Goal: Use online tool/utility: Utilize a website feature to perform a specific function

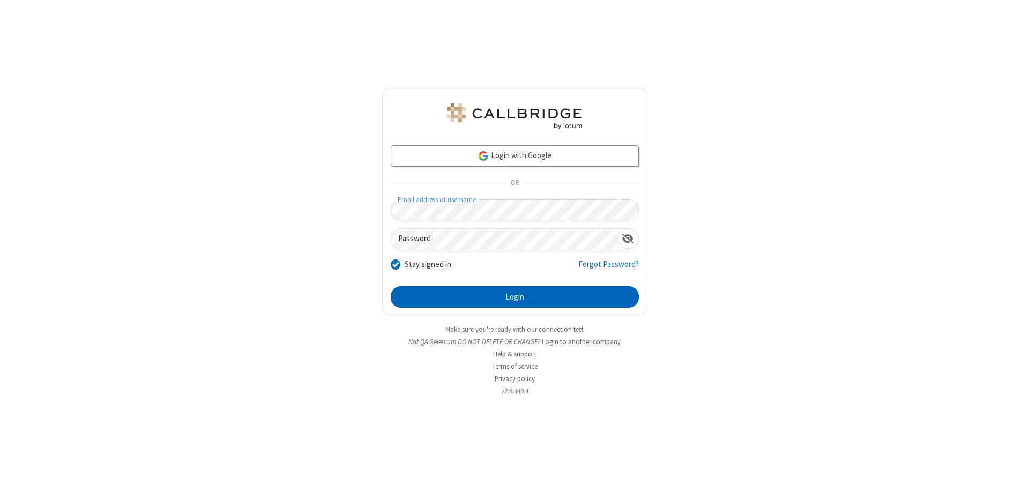
click at [514, 297] on button "Login" at bounding box center [515, 296] width 248 height 21
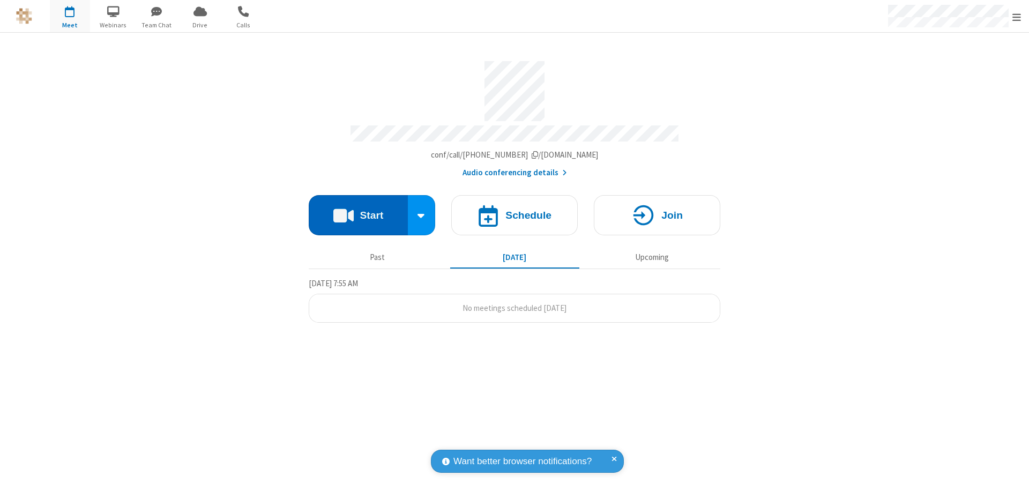
click at [358, 210] on button "Start" at bounding box center [358, 215] width 99 height 40
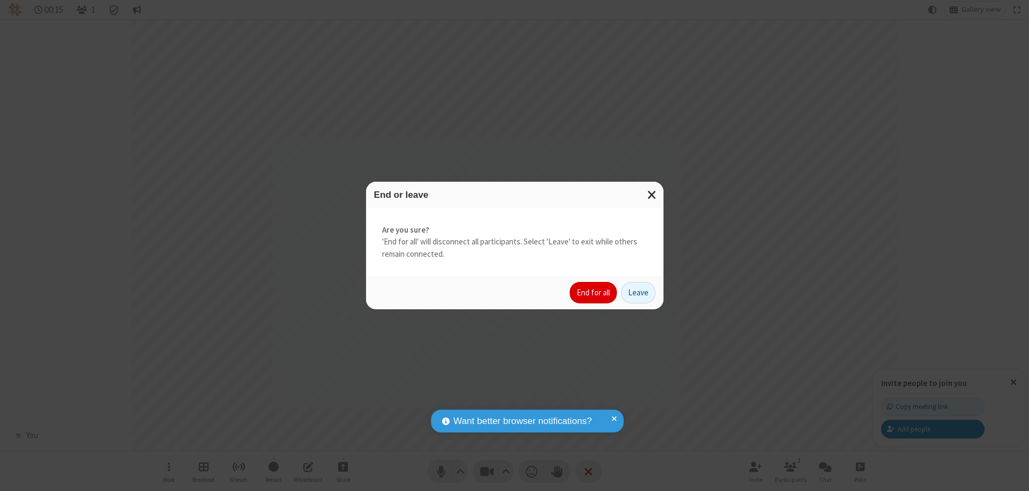
click at [594, 293] on button "End for all" at bounding box center [593, 292] width 47 height 21
